Goal: Task Accomplishment & Management: Use online tool/utility

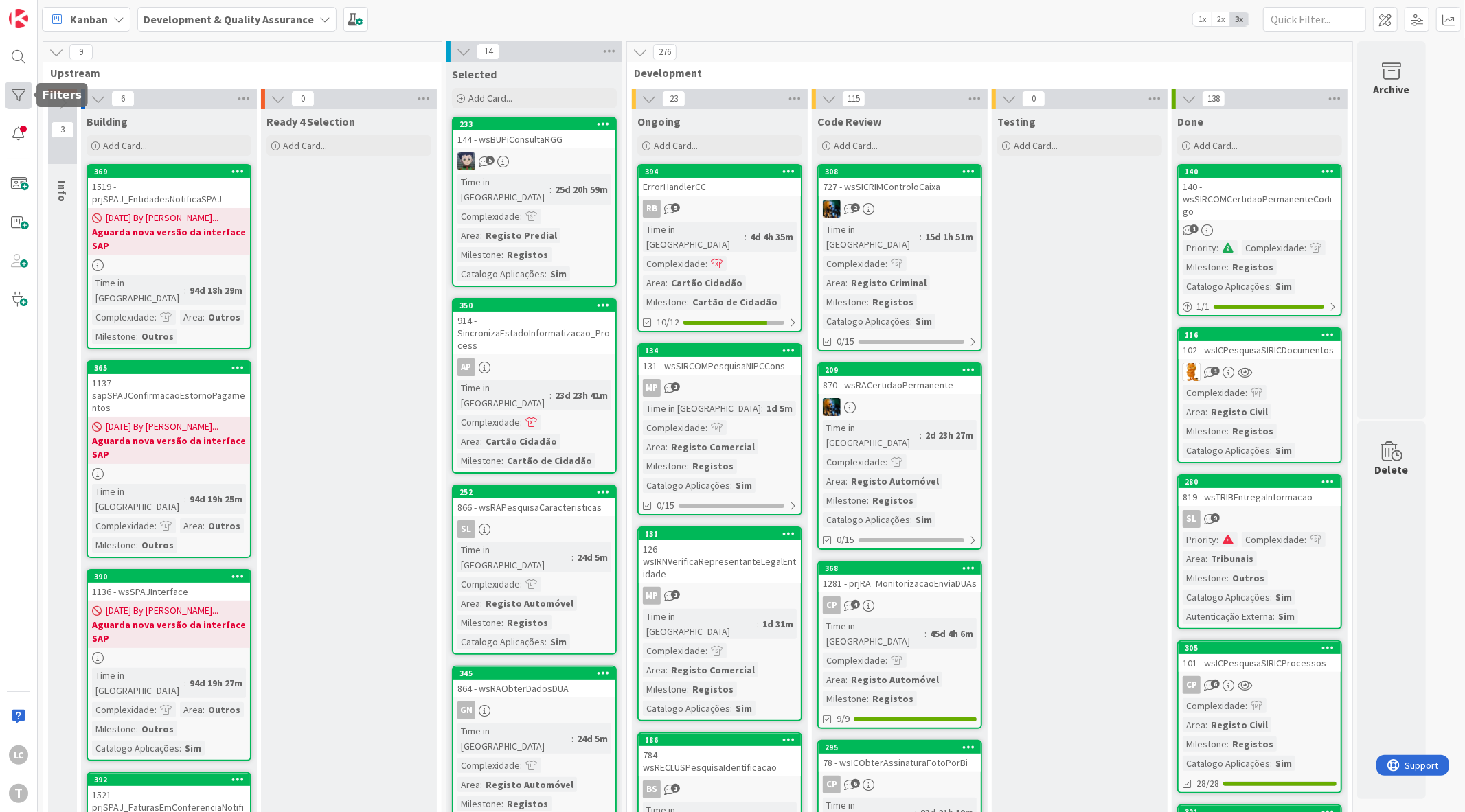
click at [19, 97] on div at bounding box center [18, 95] width 27 height 27
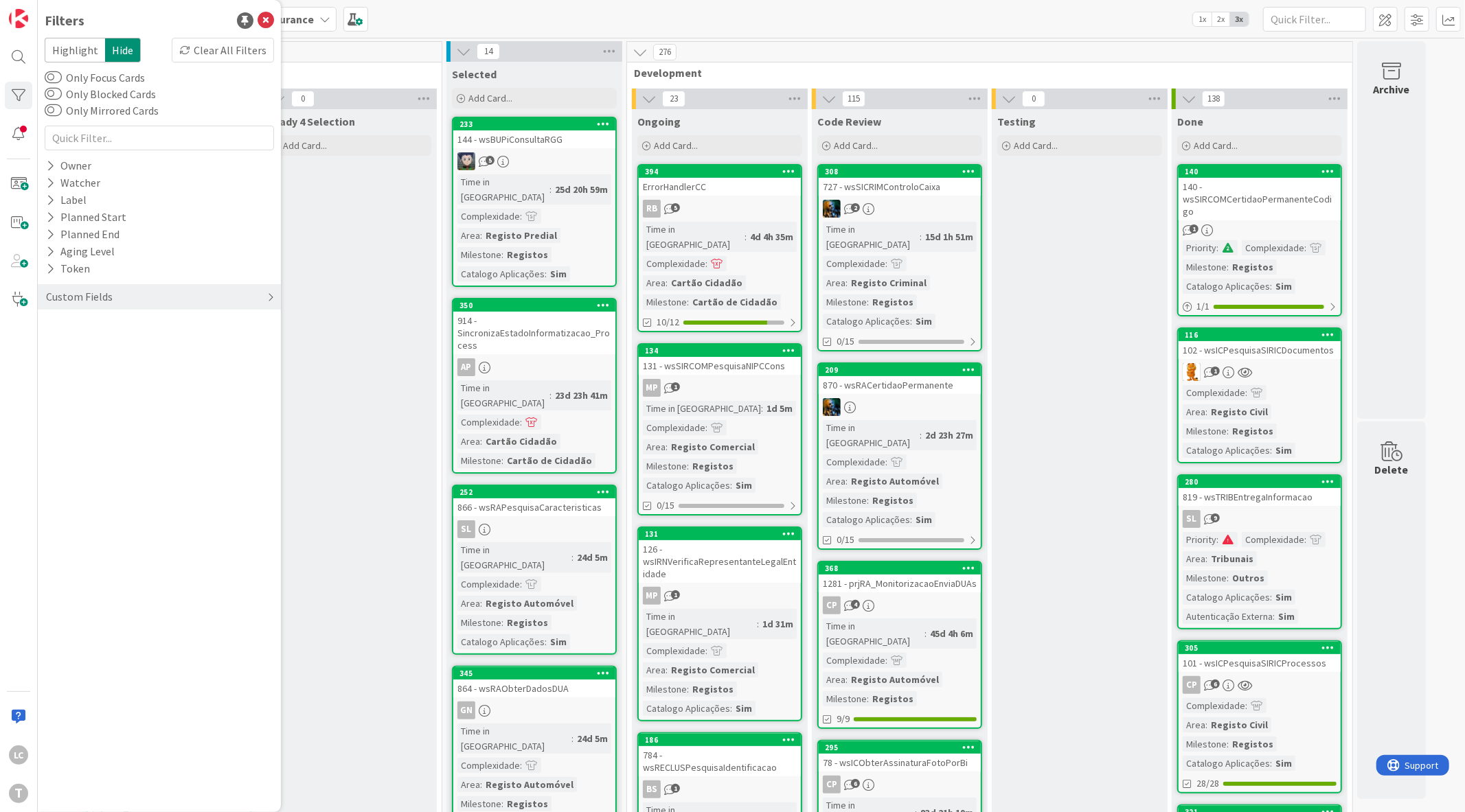
click at [128, 292] on div "Custom Fields" at bounding box center [159, 297] width 243 height 26
click at [118, 319] on div "Priority" at bounding box center [159, 324] width 243 height 17
click at [99, 353] on span "Critical" at bounding box center [90, 346] width 51 height 18
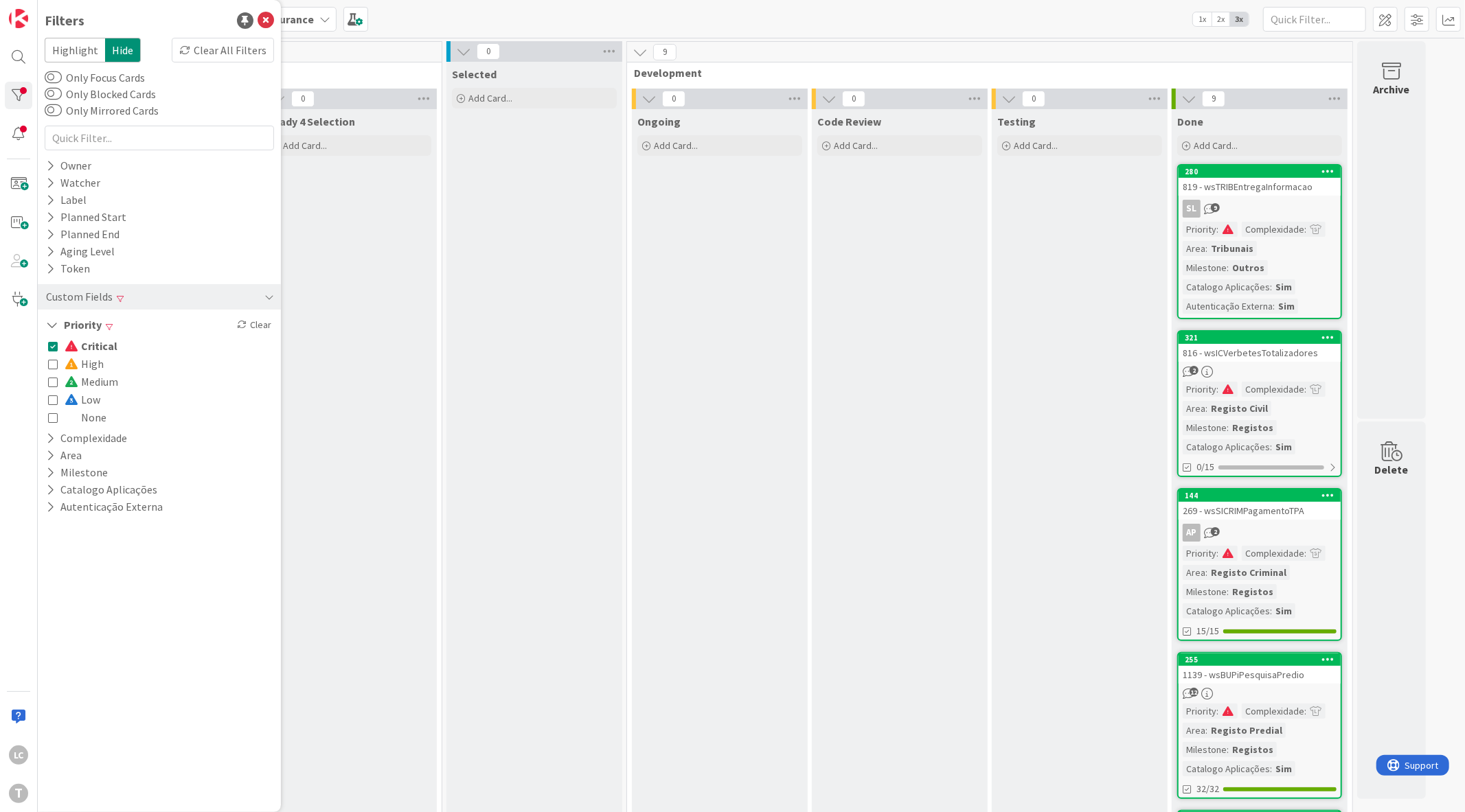
click at [95, 345] on span "Critical" at bounding box center [91, 346] width 53 height 18
